Goal: Obtain resource: Obtain resource

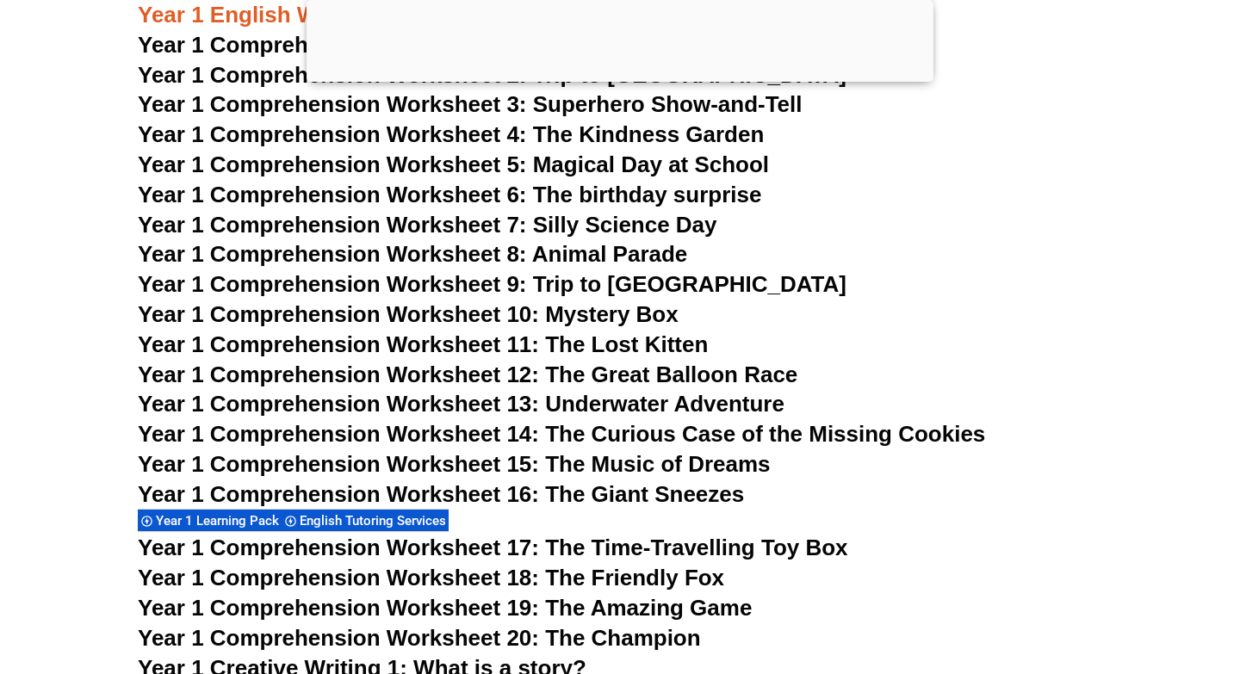
click at [572, 372] on span "Year 1 Comprehension Worksheet 12: The Great Balloon Race" at bounding box center [468, 375] width 660 height 26
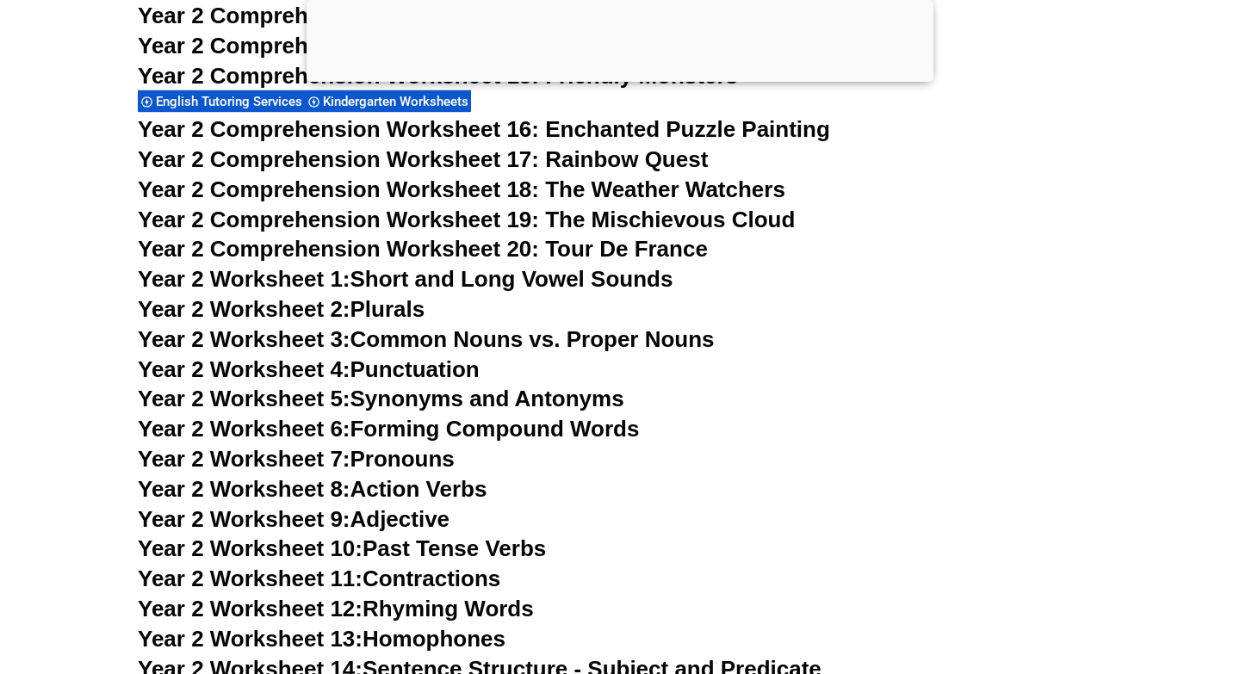
scroll to position [2340, 0]
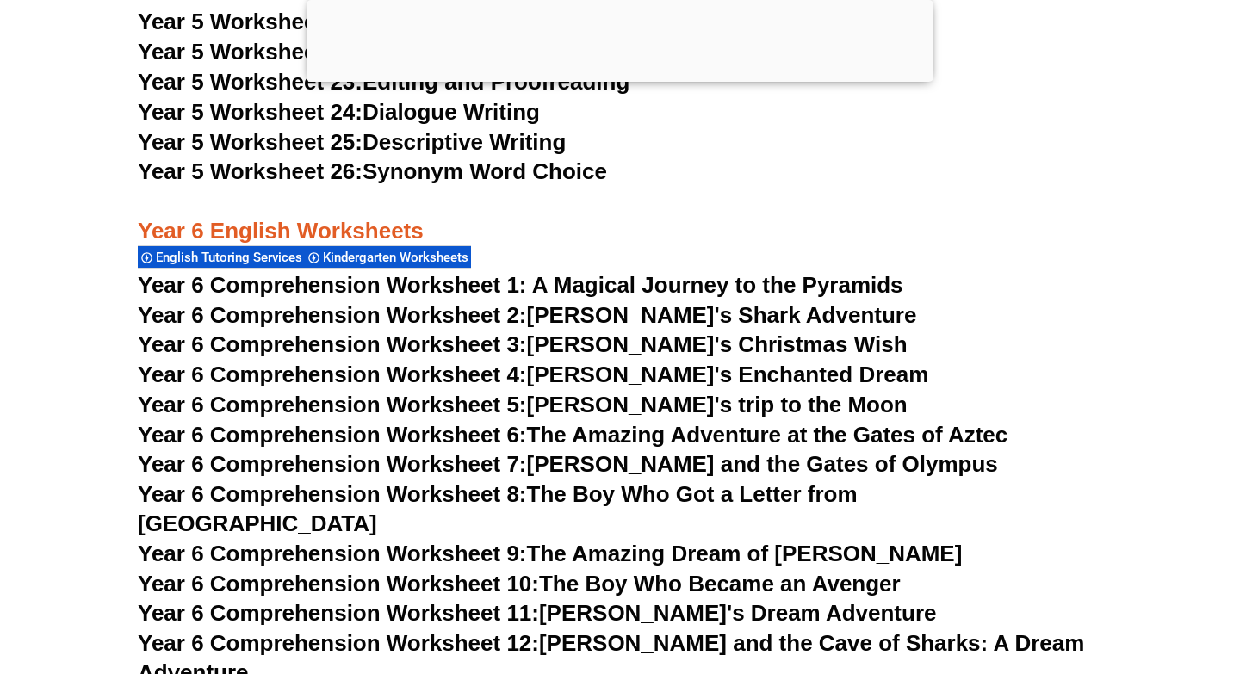
scroll to position [9247, 0]
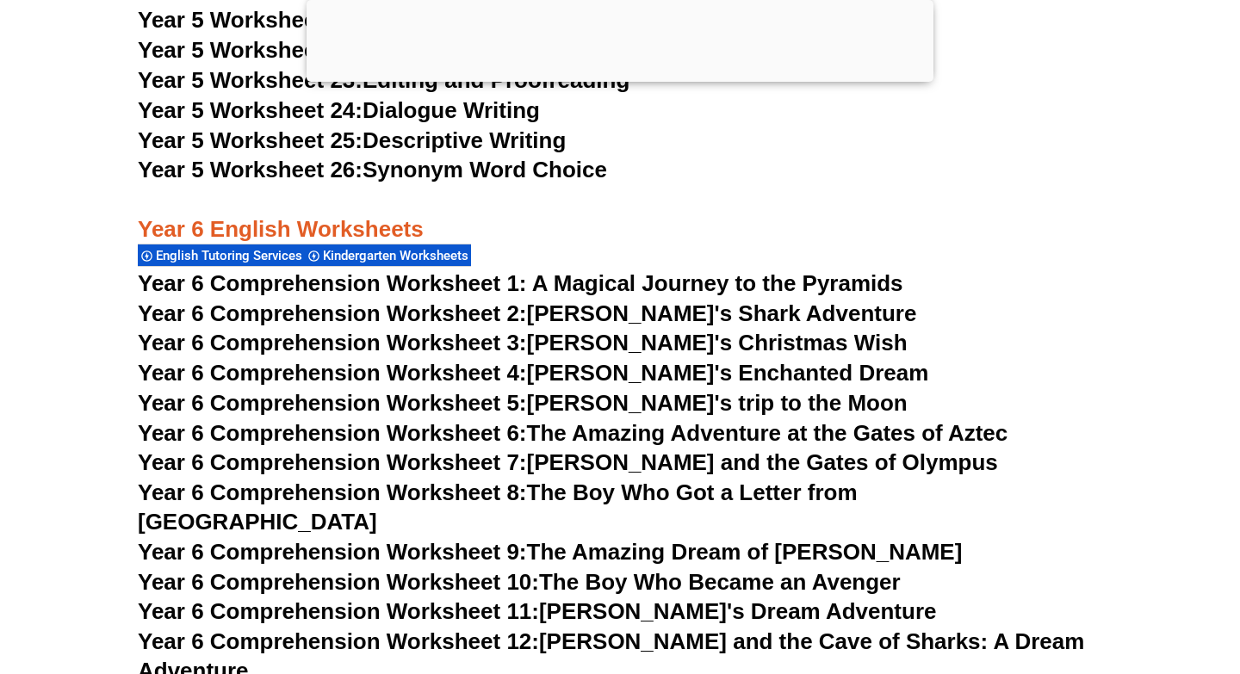
click at [593, 438] on link "Year 6 Comprehension Worksheet 6: The Amazing Adventure at the Gates of Aztec" at bounding box center [573, 433] width 870 height 26
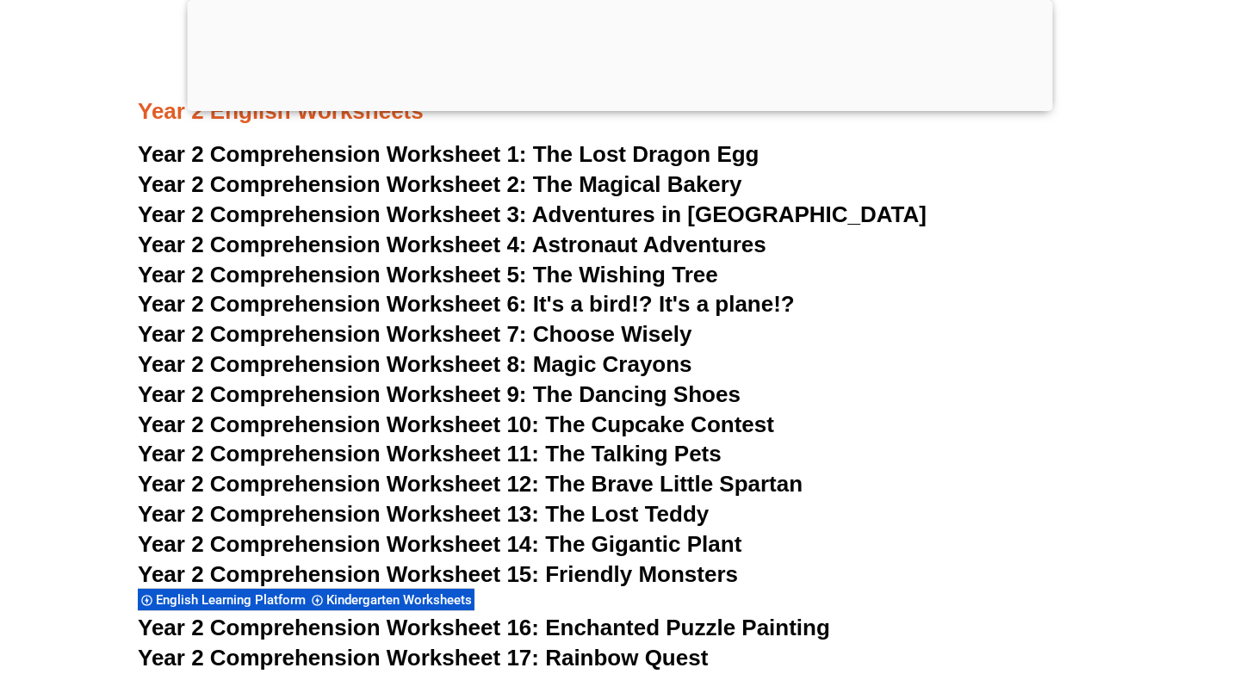
scroll to position [4217, 0]
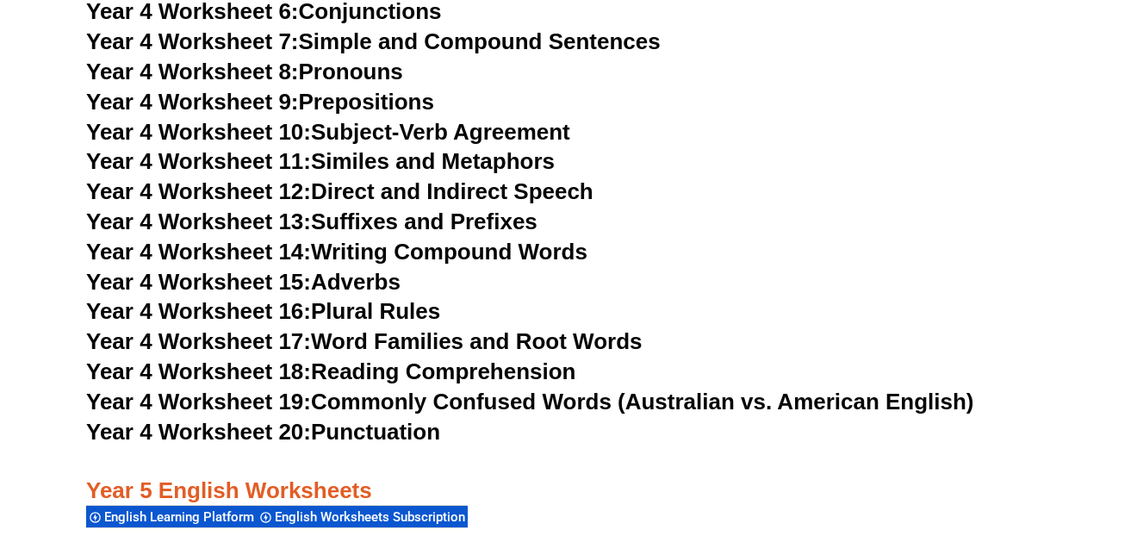
scroll to position [7561, 0]
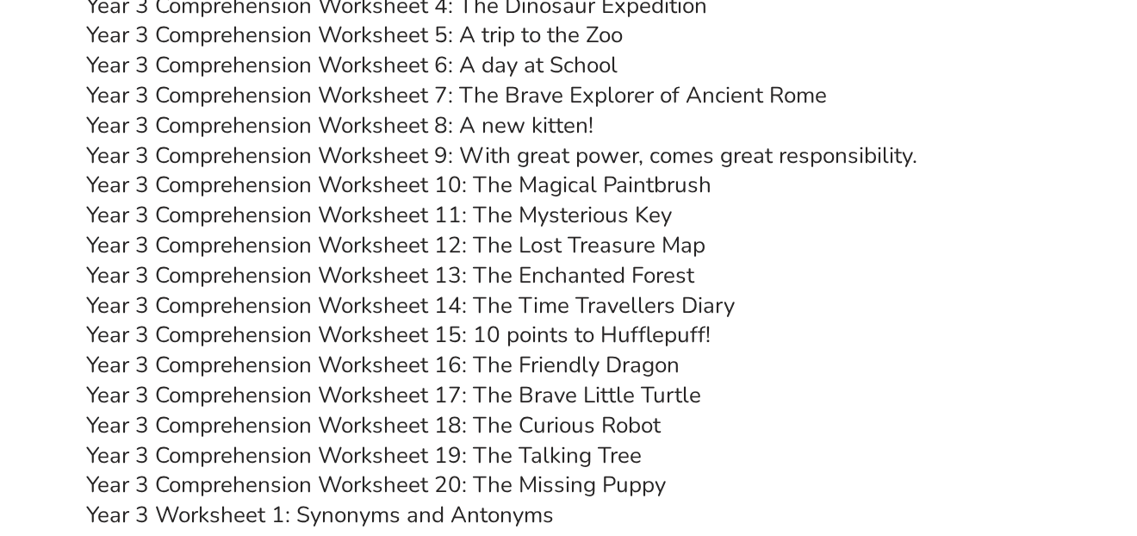
scroll to position [5491, 0]
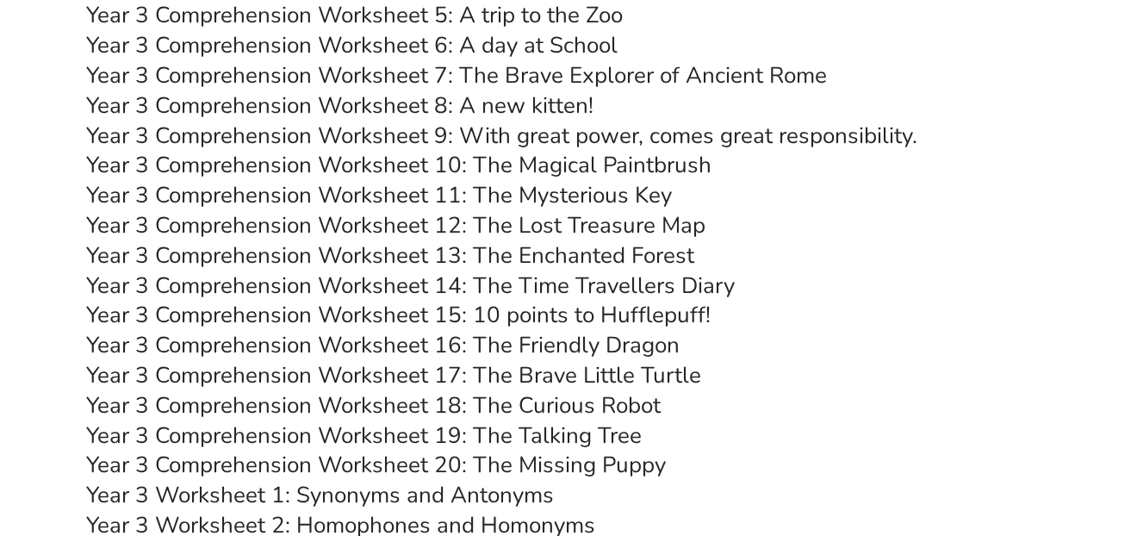
click at [458, 279] on link "Year 3 Comprehension Worksheet 14: The Time Travellers Diary" at bounding box center [410, 285] width 649 height 30
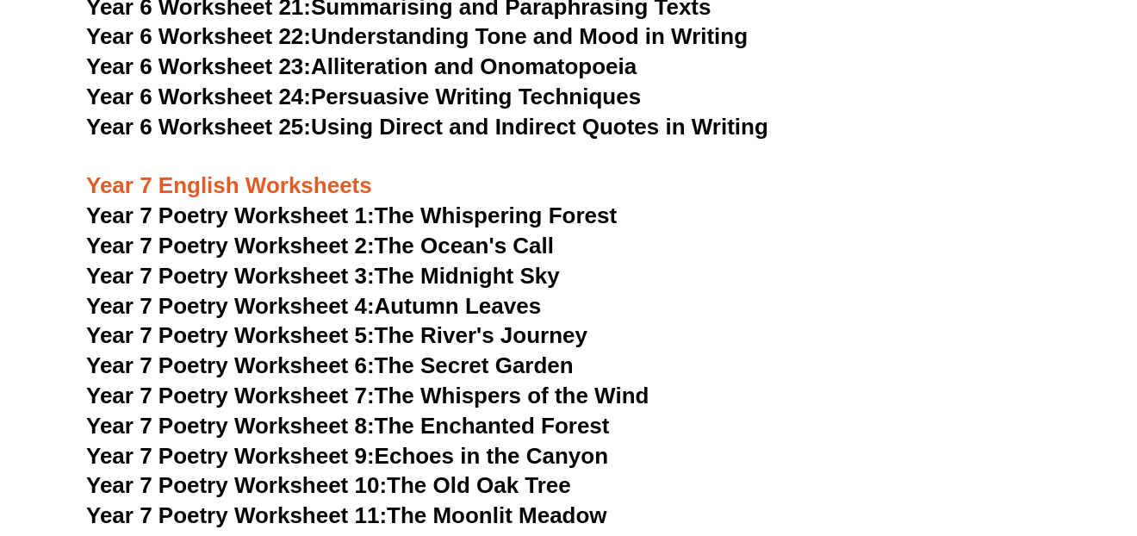
scroll to position [10488, 0]
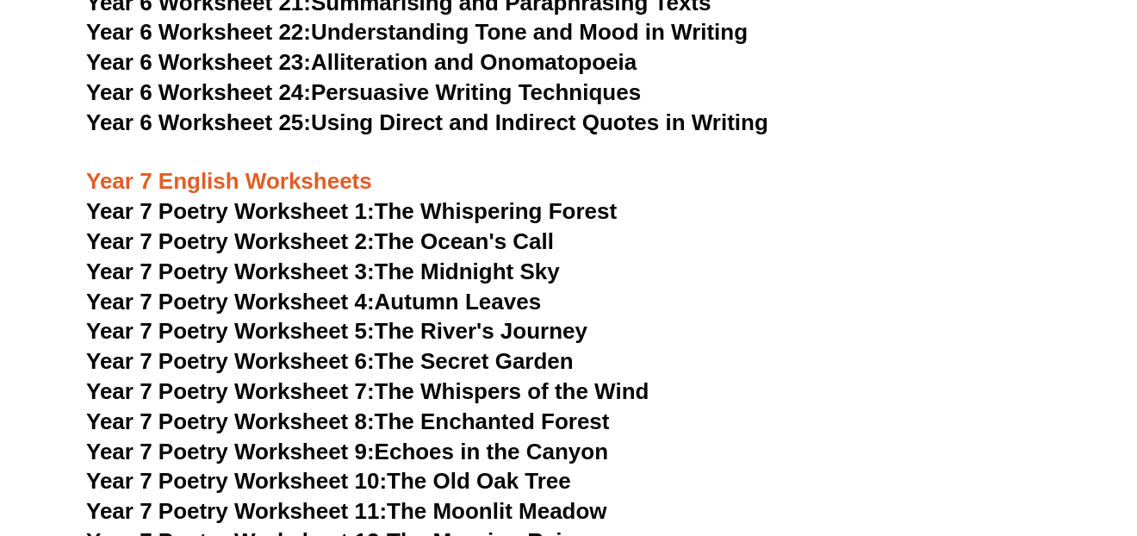
click at [490, 408] on link "Year 7 Poetry Worksheet 8: The Enchanted Forest" at bounding box center [347, 421] width 523 height 26
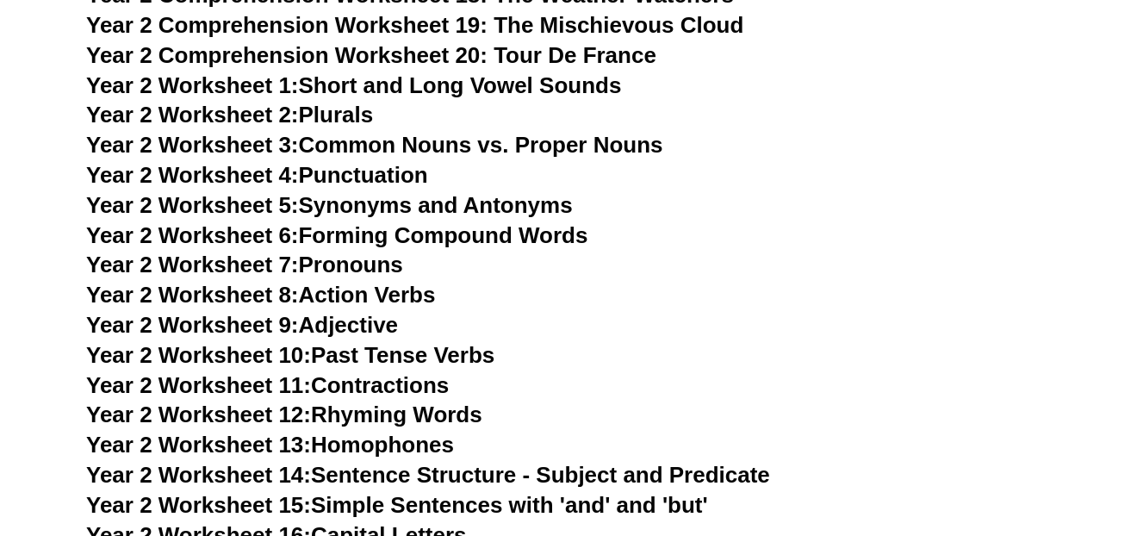
scroll to position [4720, 0]
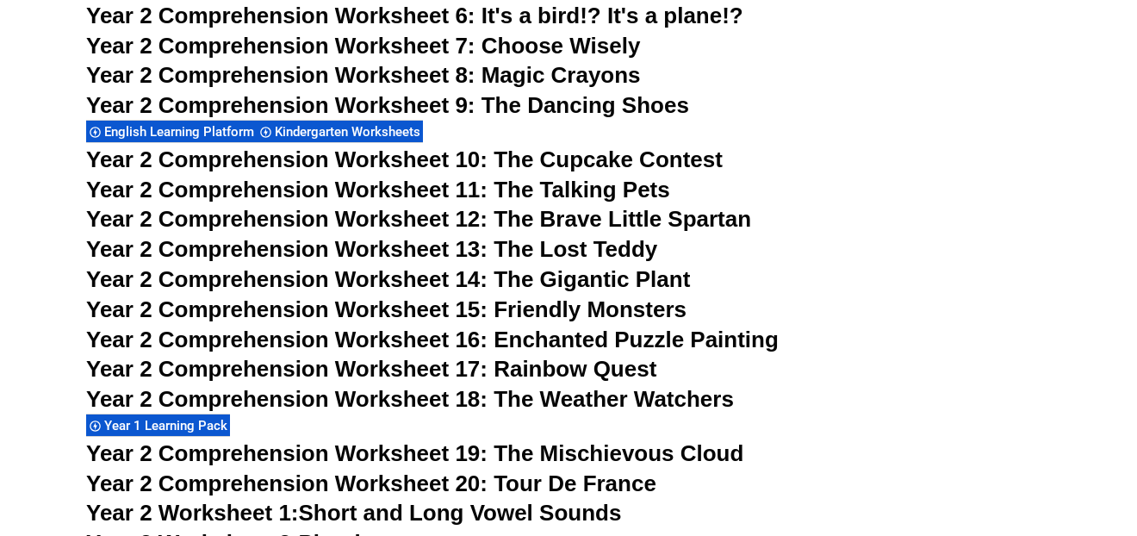
scroll to position [4537, 0]
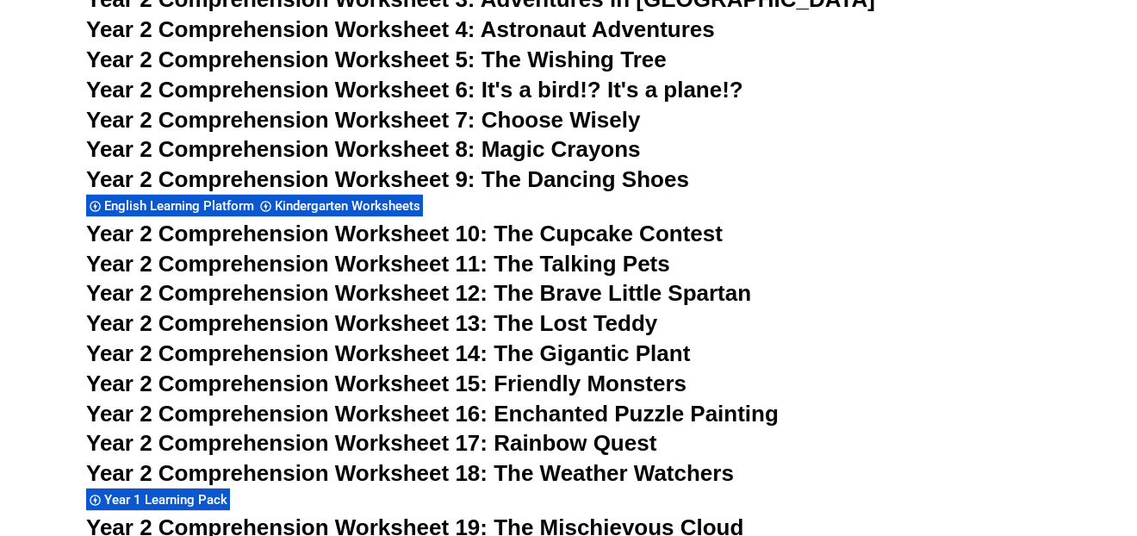
click at [510, 323] on span "Year 2 Comprehension Worksheet 13: The Lost Teddy" at bounding box center [371, 323] width 571 height 26
